Goal: Transaction & Acquisition: Purchase product/service

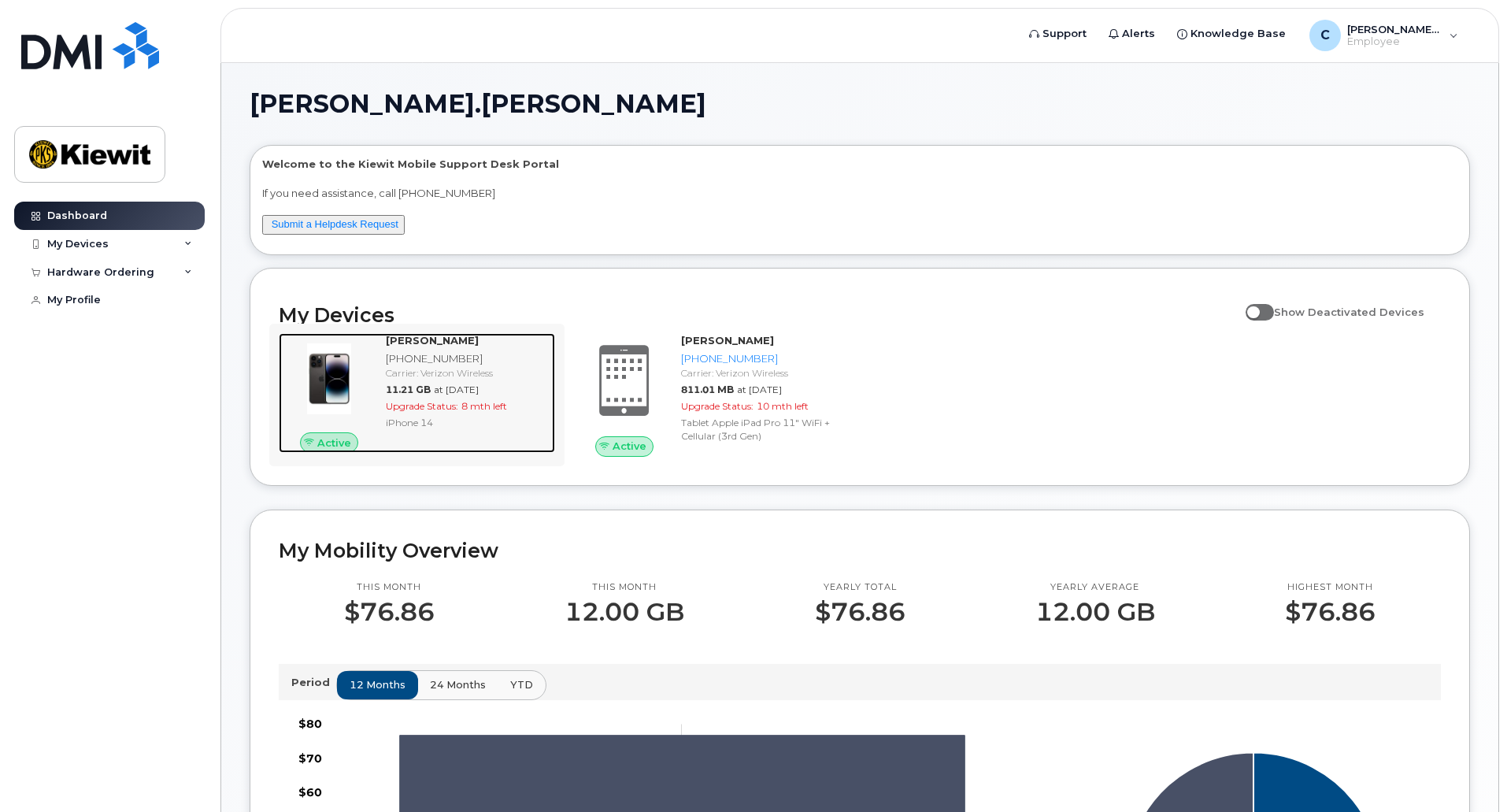
click at [486, 417] on div "iPhone 14" at bounding box center [467, 423] width 163 height 13
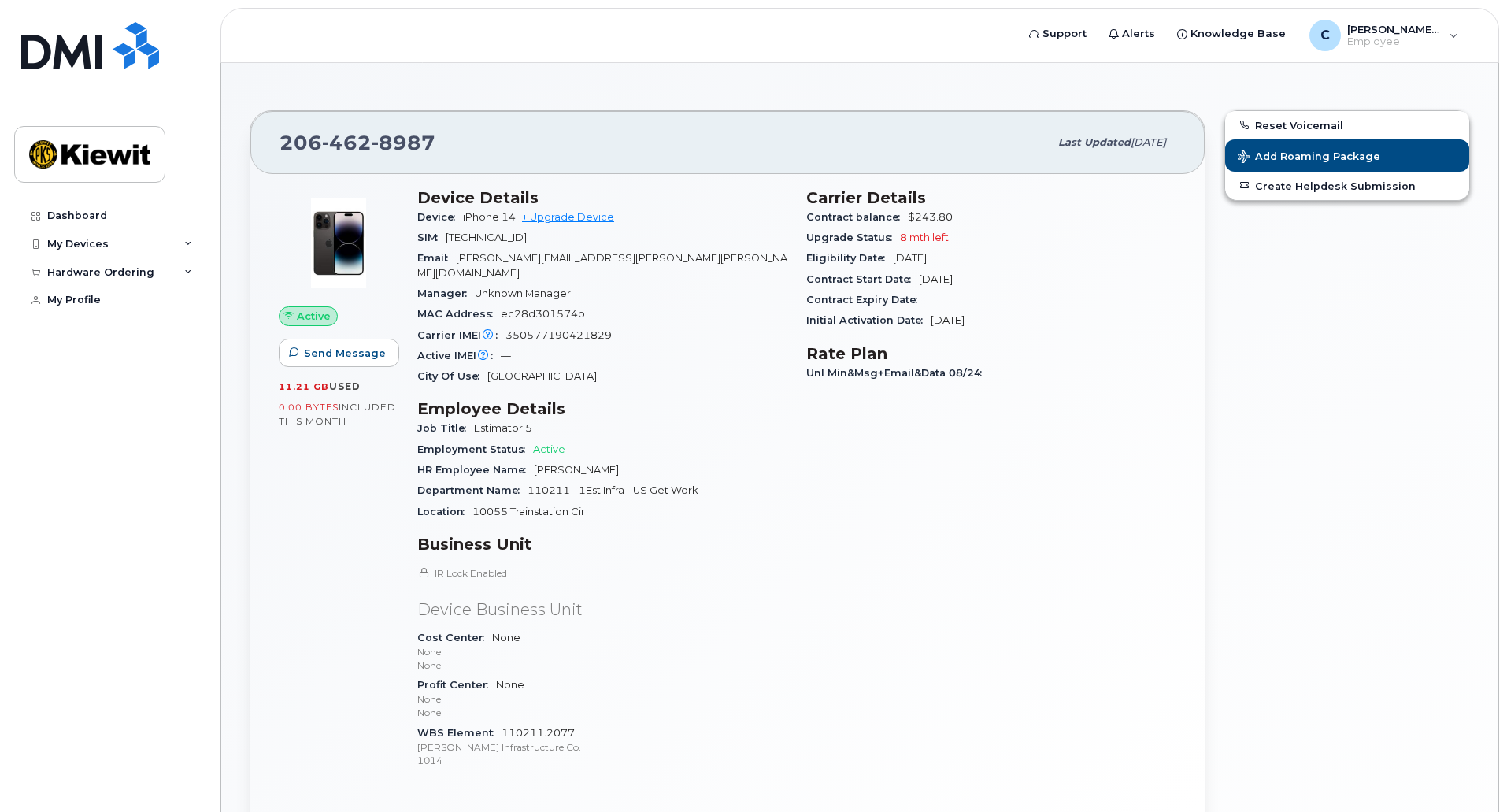
scroll to position [85, 0]
click at [572, 214] on link "+ Upgrade Device" at bounding box center [568, 217] width 92 height 12
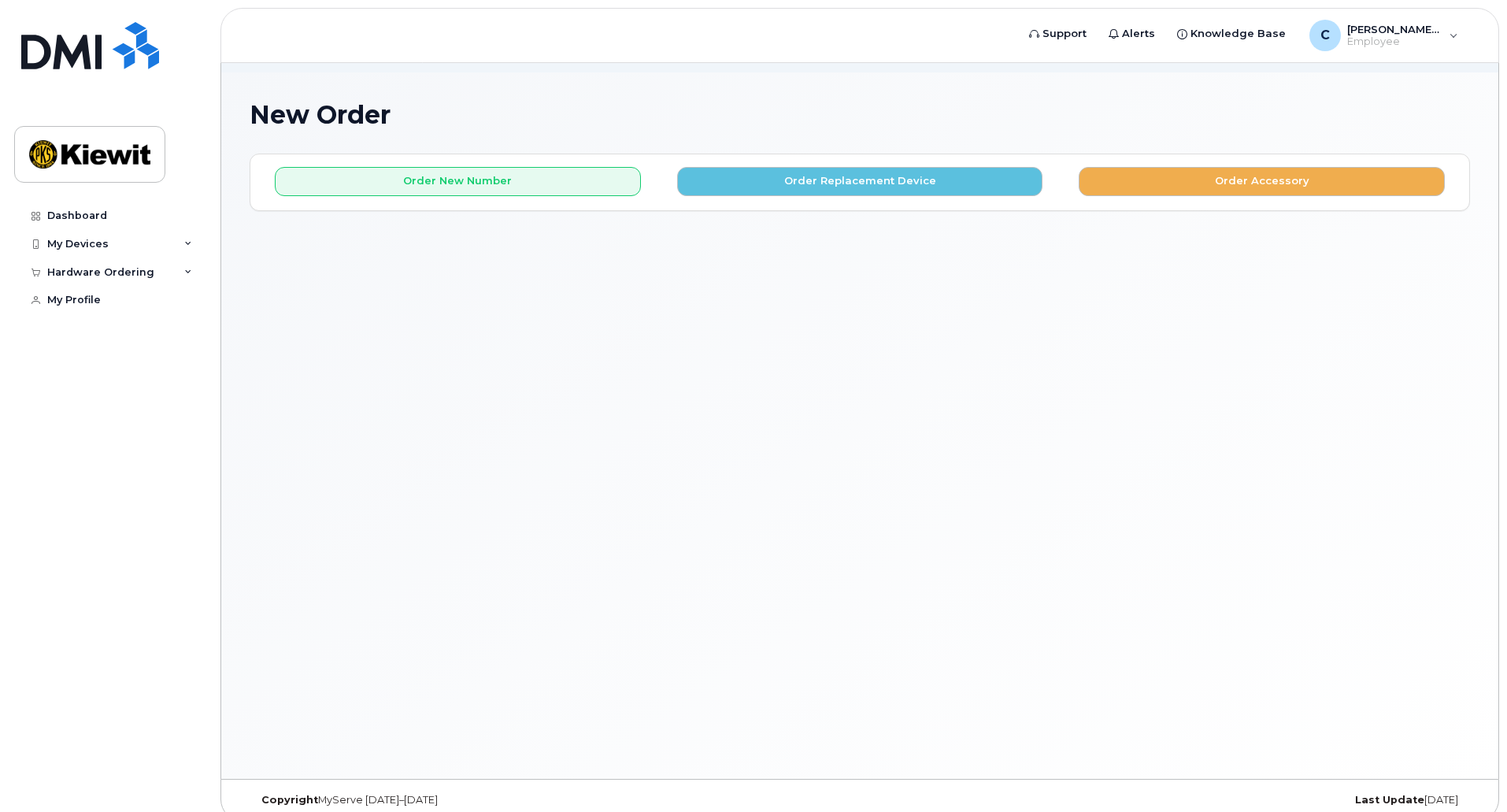
scroll to position [89, 0]
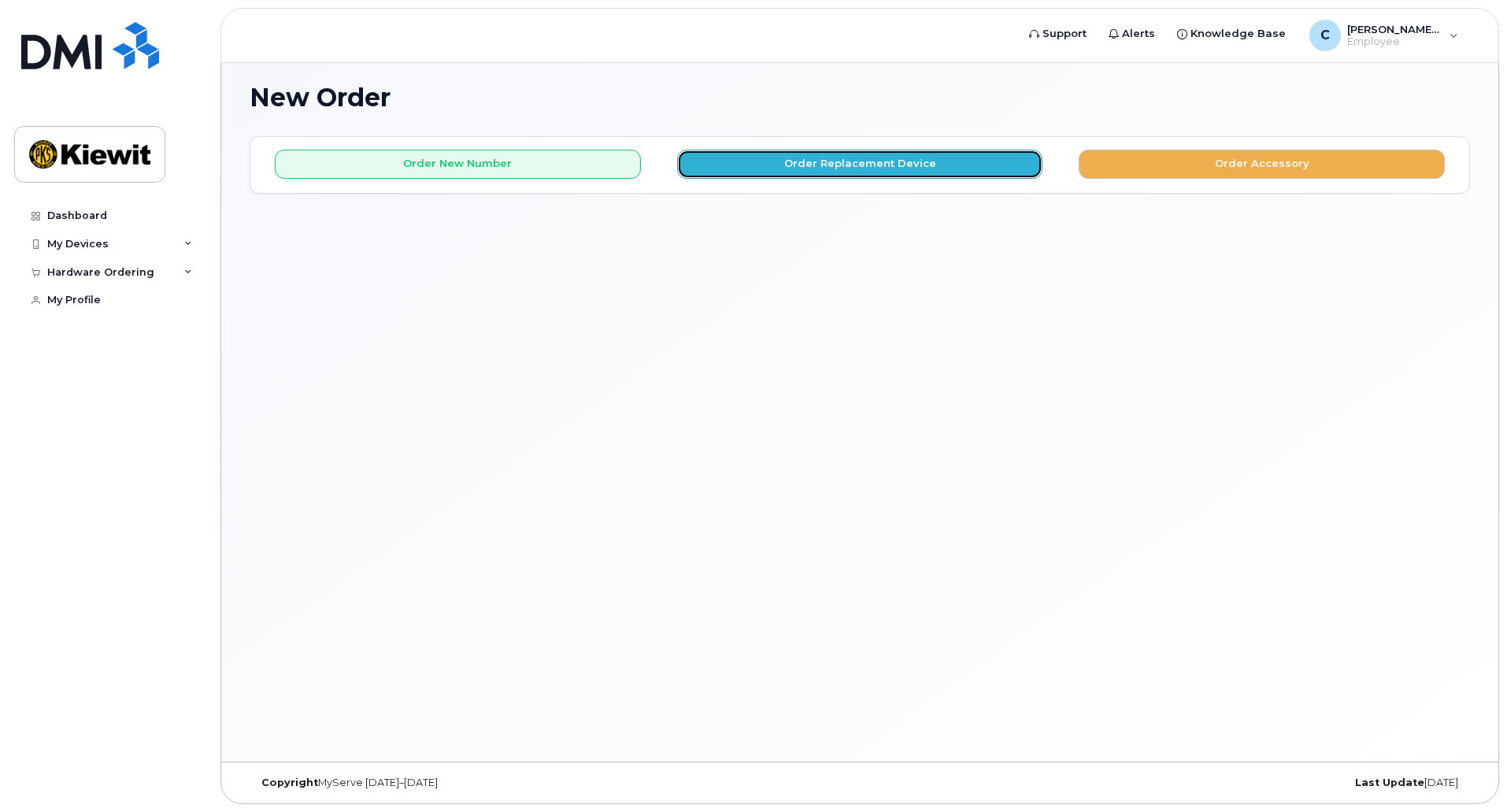
click at [827, 160] on button "Order Replacement Device" at bounding box center [860, 164] width 366 height 29
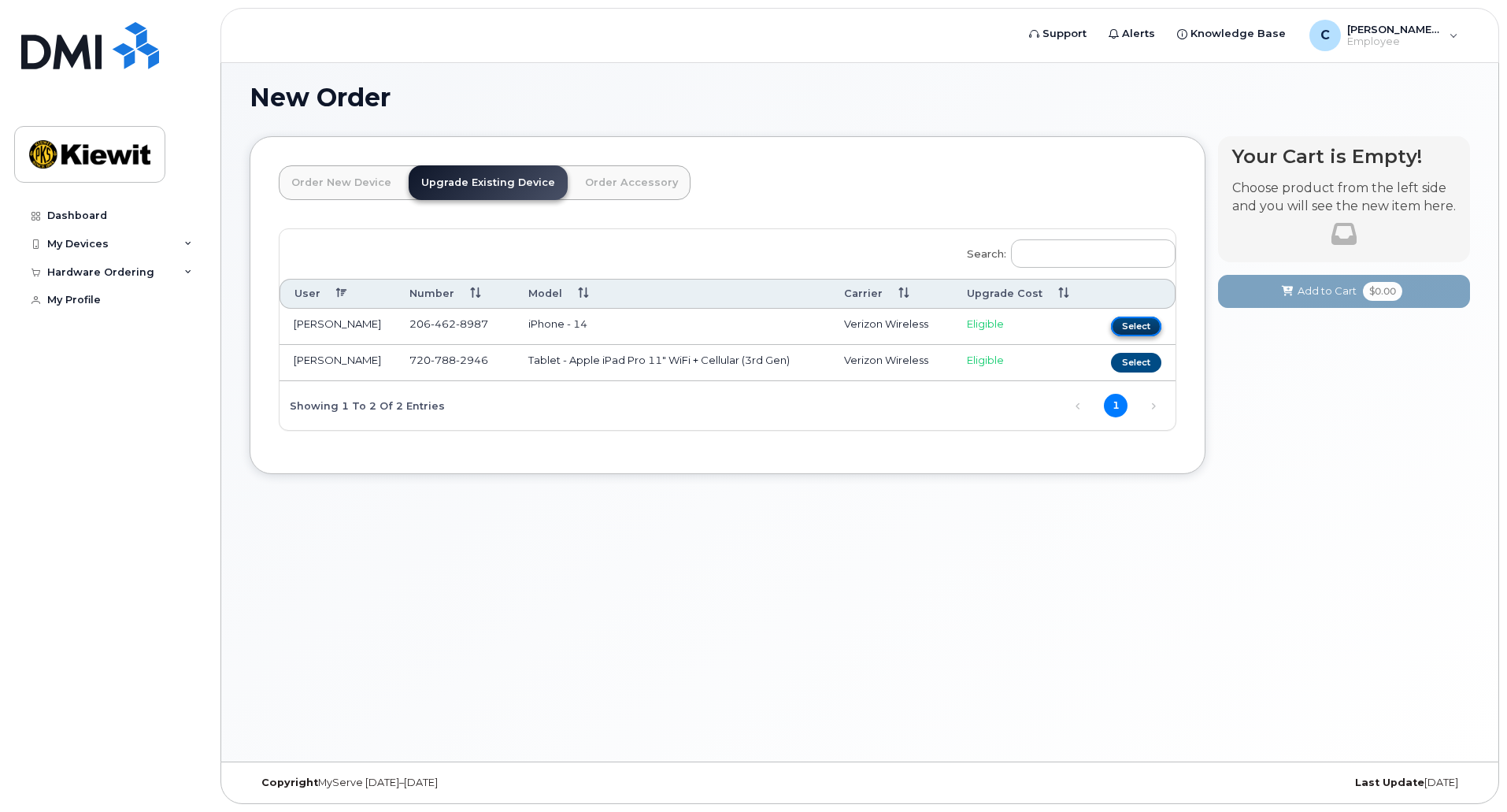
click at [1148, 322] on button "Select" at bounding box center [1136, 325] width 50 height 19
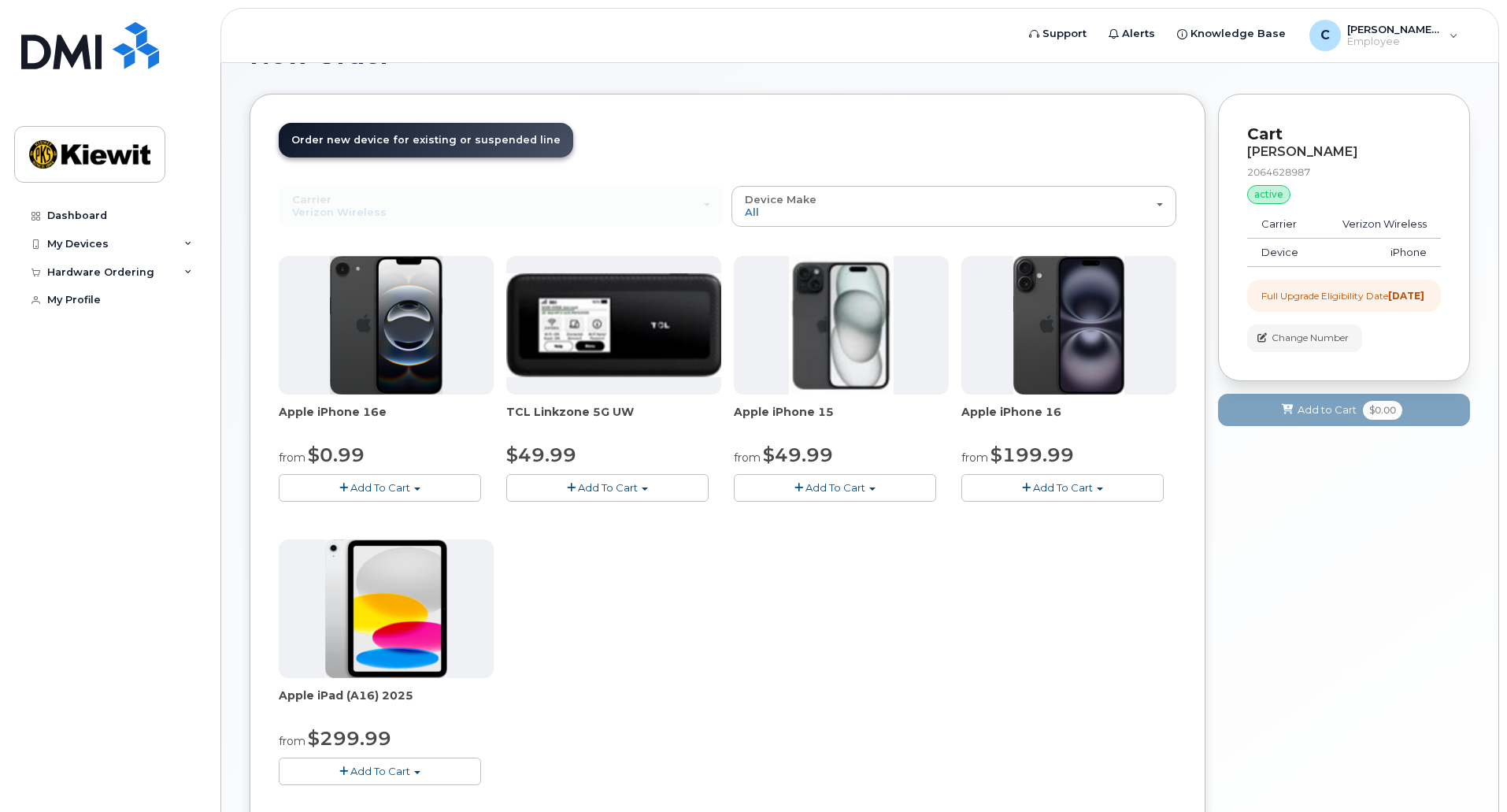
scroll to position [131, 0]
